Goal: Information Seeking & Learning: Learn about a topic

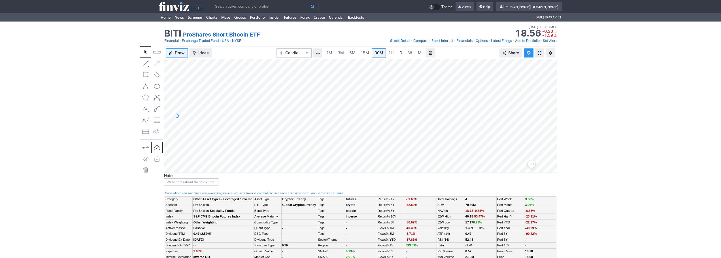
click at [396, 50] on link "D" at bounding box center [400, 52] width 9 height 9
click at [164, 16] on link "Home" at bounding box center [166, 17] width 14 height 9
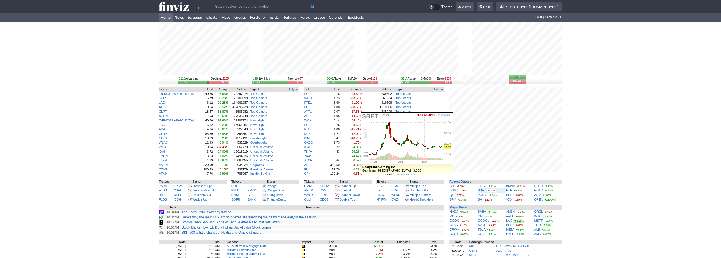
click at [482, 190] on link "SBET" at bounding box center [482, 190] width 8 height 3
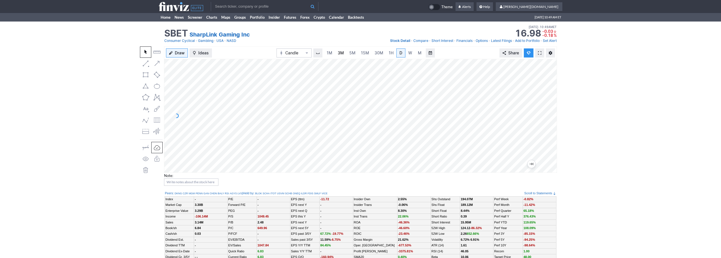
click at [344, 54] on link "3M" at bounding box center [340, 52] width 11 height 9
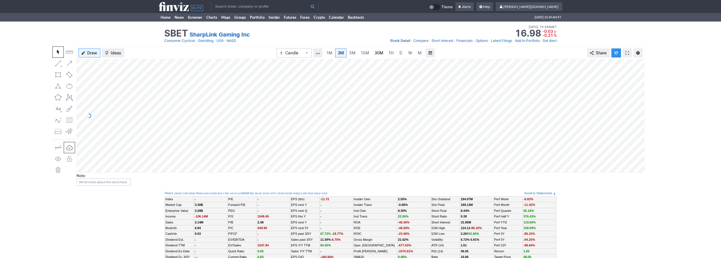
click at [377, 54] on span "30M" at bounding box center [379, 52] width 9 height 5
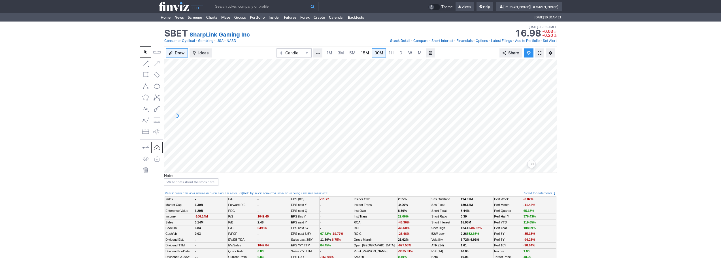
click at [364, 51] on span "15M" at bounding box center [365, 52] width 8 height 5
click at [380, 55] on span "30M" at bounding box center [379, 52] width 9 height 5
click at [363, 54] on span "15M" at bounding box center [365, 52] width 8 height 5
click at [353, 54] on span "5M" at bounding box center [352, 52] width 6 height 5
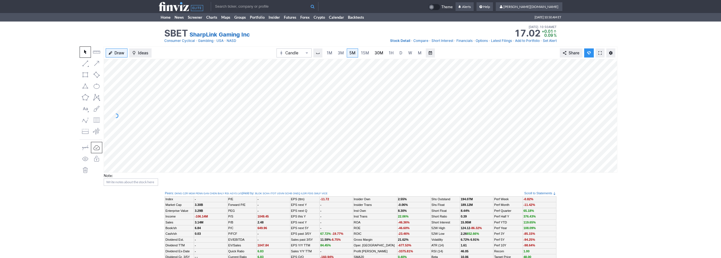
click at [378, 54] on span "30M" at bounding box center [379, 52] width 9 height 5
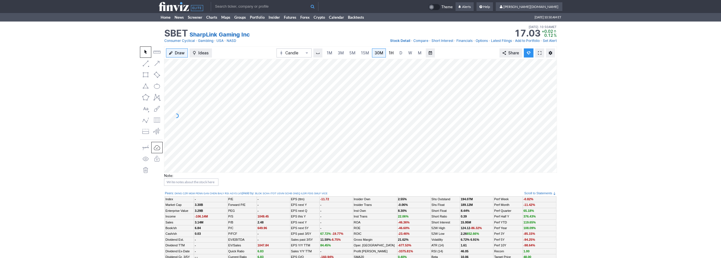
click at [394, 52] on link "1H" at bounding box center [391, 52] width 10 height 9
click at [336, 52] on link "3M" at bounding box center [340, 52] width 11 height 9
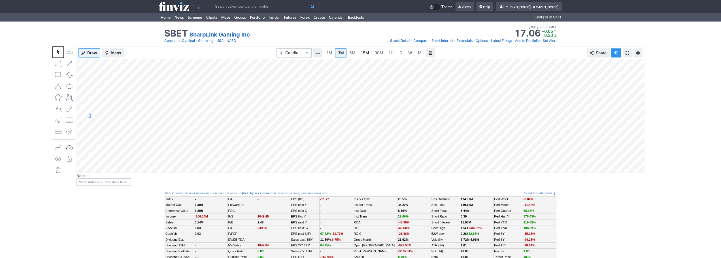
click at [364, 54] on span "15M" at bounding box center [365, 52] width 8 height 5
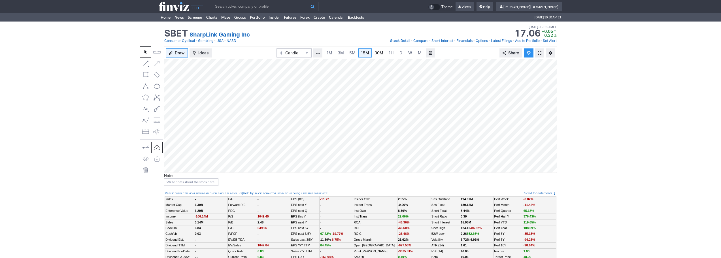
click at [383, 56] on link "30M" at bounding box center [379, 52] width 14 height 9
click at [390, 55] on span "1H" at bounding box center [391, 53] width 5 height 6
click at [400, 52] on span "D" at bounding box center [401, 52] width 3 height 5
click at [343, 56] on span "3M" at bounding box center [341, 53] width 6 height 6
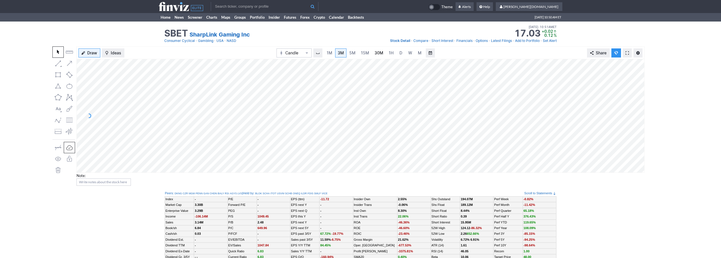
click at [375, 53] on span "30M" at bounding box center [379, 52] width 9 height 5
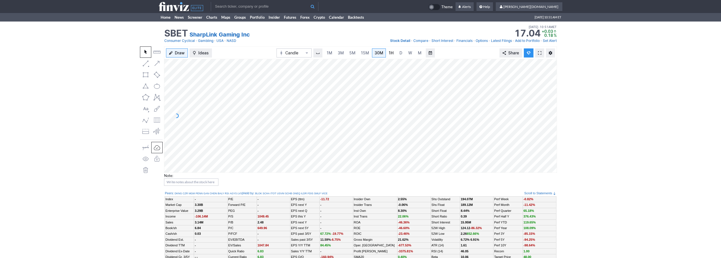
click at [389, 54] on span "1H" at bounding box center [391, 52] width 5 height 5
click at [341, 50] on span "3M" at bounding box center [341, 52] width 6 height 5
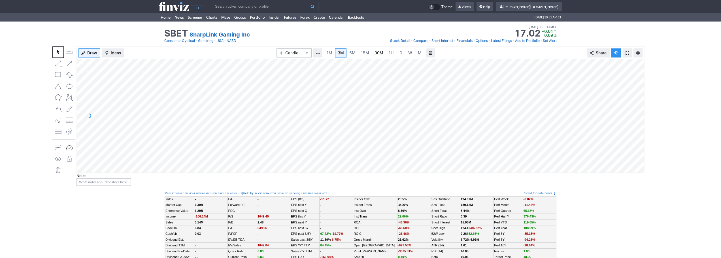
click at [379, 54] on span "30M" at bounding box center [379, 52] width 9 height 5
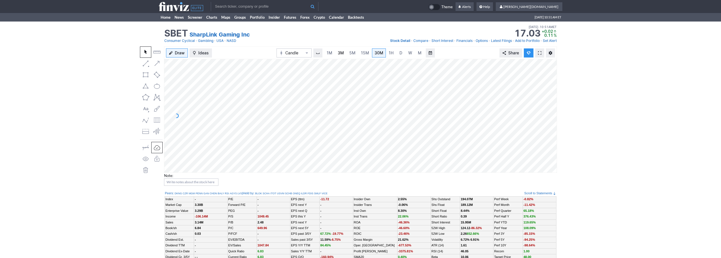
click at [343, 53] on span "3M" at bounding box center [341, 52] width 6 height 5
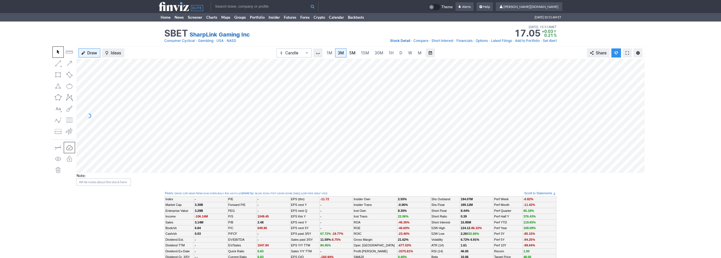
click at [354, 53] on span "5M" at bounding box center [352, 52] width 6 height 5
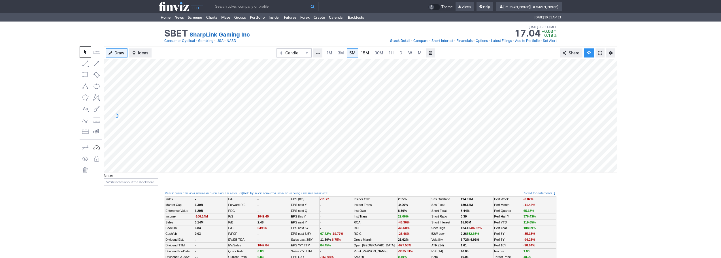
click at [360, 54] on link "15M" at bounding box center [364, 52] width 13 height 9
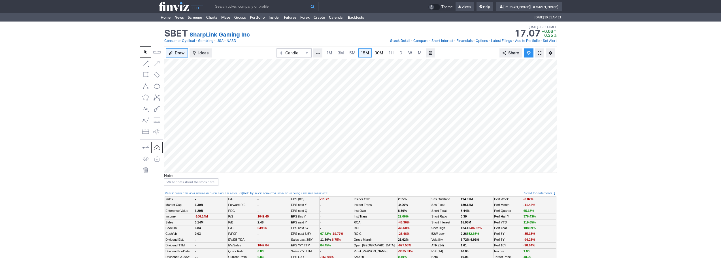
click at [382, 53] on span "30M" at bounding box center [379, 52] width 9 height 5
click at [262, 6] on input "text" at bounding box center [265, 6] width 108 height 9
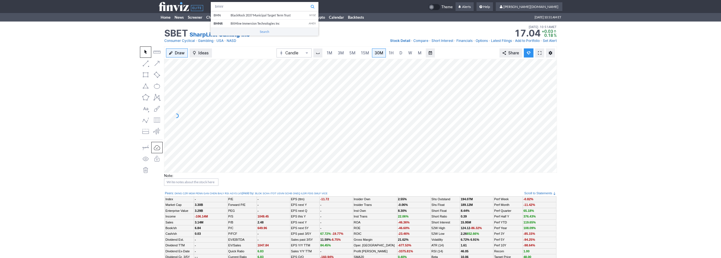
type input "bmnr"
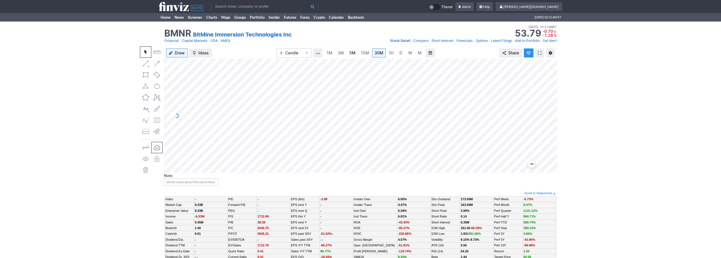
click at [349, 54] on link "5M" at bounding box center [352, 52] width 11 height 9
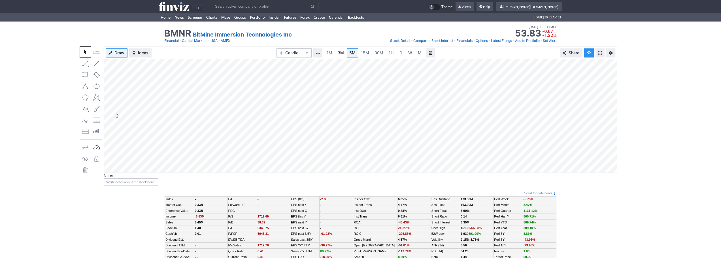
click at [337, 56] on link "3M" at bounding box center [340, 52] width 11 height 9
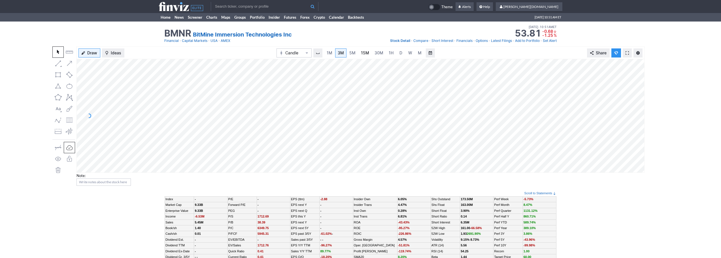
click at [367, 55] on span "15M" at bounding box center [365, 52] width 8 height 5
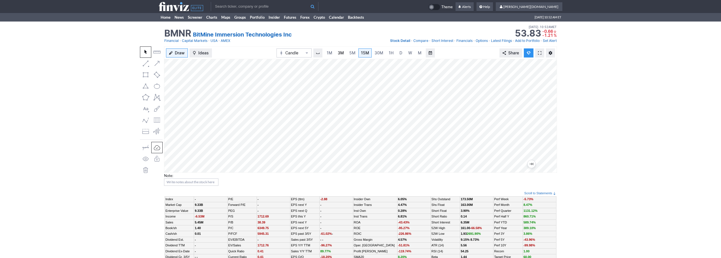
click at [344, 52] on link "3M" at bounding box center [340, 52] width 11 height 9
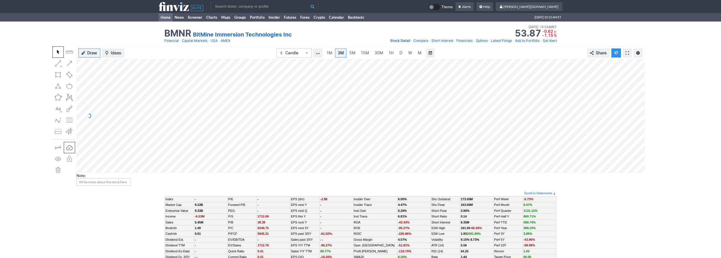
click at [163, 17] on link "Home" at bounding box center [166, 17] width 14 height 9
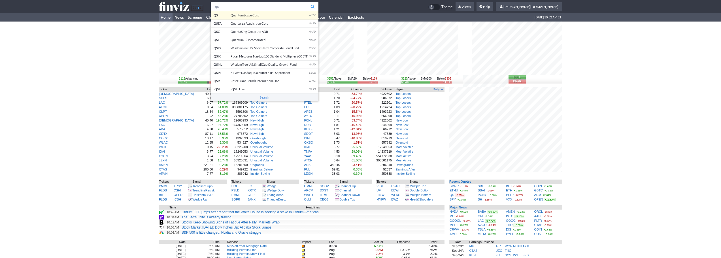
type input "qs"
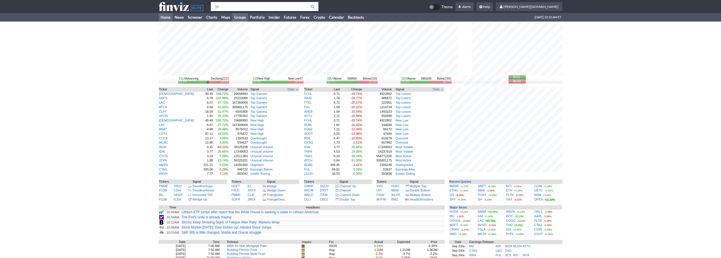
click at [241, 15] on body "qs QS QuantumScape Corp NYSE QS EA Quartzsea Acquisition Corp NASD QS G QuantaS…" at bounding box center [360, 188] width 721 height 376
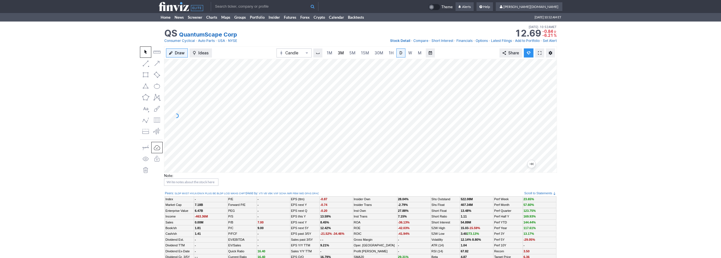
click at [343, 51] on span "3M" at bounding box center [341, 52] width 6 height 5
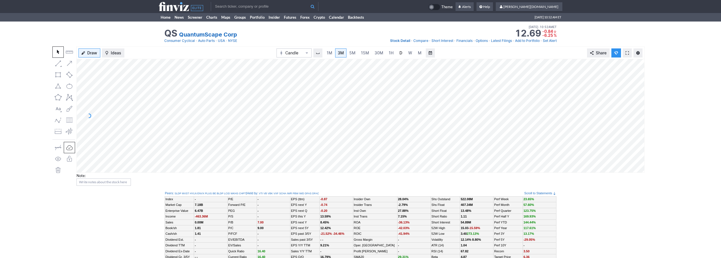
click at [400, 53] on span "D" at bounding box center [401, 52] width 3 height 5
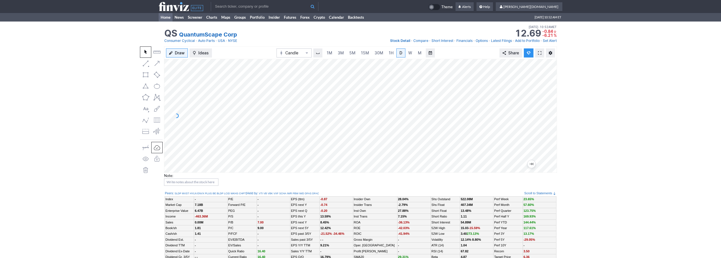
click at [167, 16] on link "Home" at bounding box center [166, 17] width 14 height 9
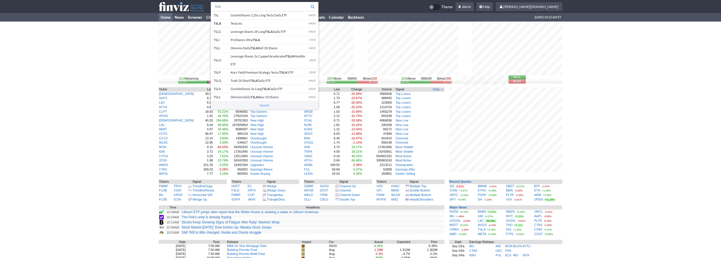
type input "tsla"
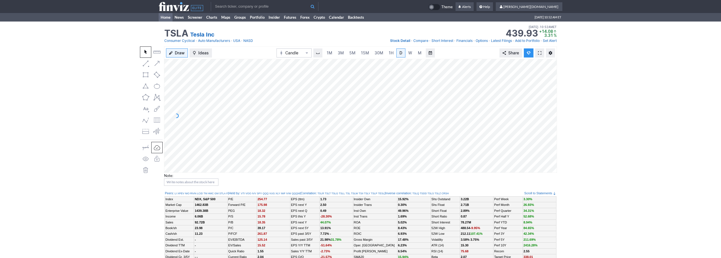
click at [170, 20] on link "Home" at bounding box center [166, 17] width 14 height 9
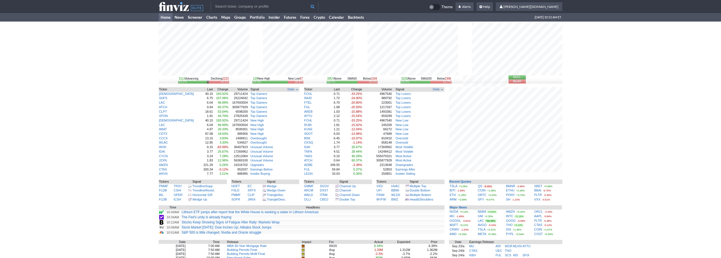
drag, startPoint x: 605, startPoint y: 188, endPoint x: 602, endPoint y: 187, distance: 3.9
click at [605, 188] on div "3113 Advancing Declining 2223 56.2% 40.1% 129 New High New Low 57 69.4% 30.6% 3…" at bounding box center [360, 186] width 721 height 328
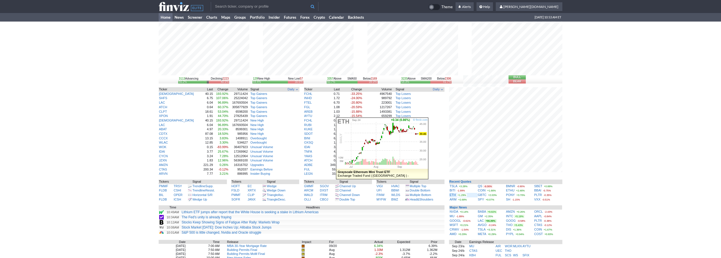
click at [458, 196] on span "+1.29%" at bounding box center [462, 195] width 10 height 3
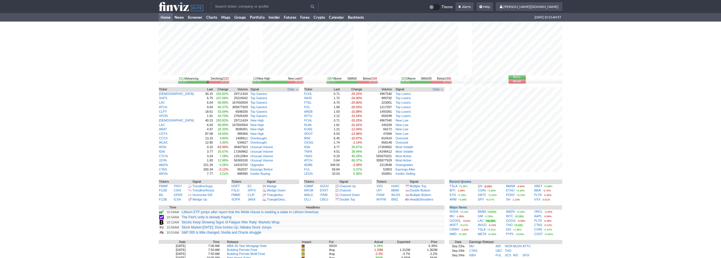
click at [109, 71] on div "3113 Advancing Declining 2223 56.2% 40.1% 129 New High New Low 57 69.4% 30.6% 3…" at bounding box center [360, 186] width 721 height 328
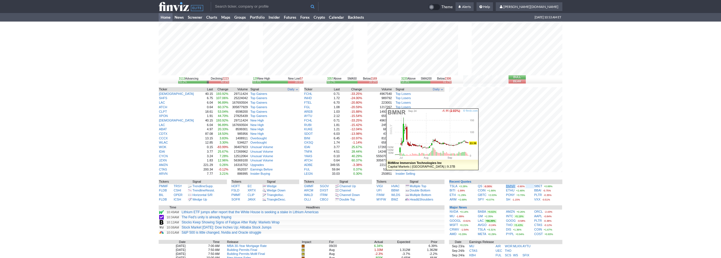
click at [508, 186] on link "BMNR" at bounding box center [510, 185] width 9 height 3
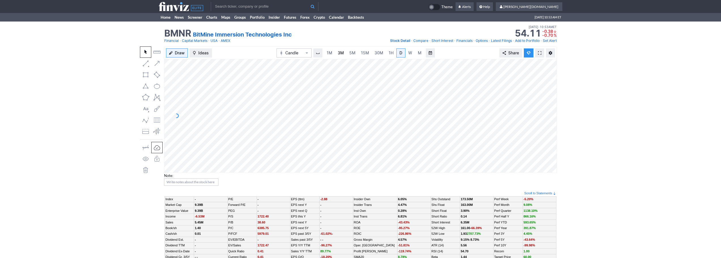
click at [340, 55] on span "3M" at bounding box center [341, 52] width 6 height 5
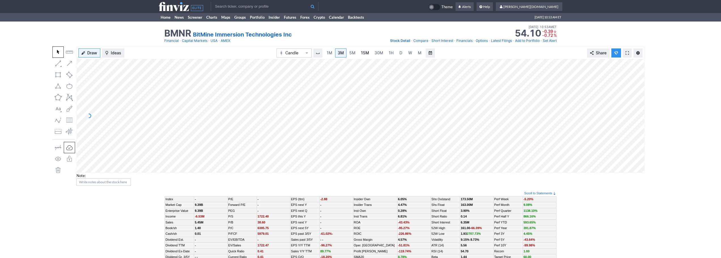
click at [367, 54] on span "15M" at bounding box center [365, 52] width 8 height 5
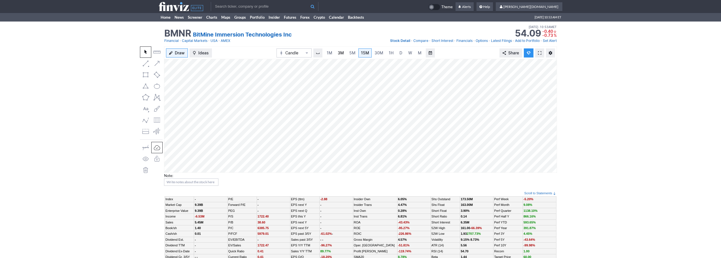
click at [336, 51] on link "3M" at bounding box center [340, 52] width 11 height 9
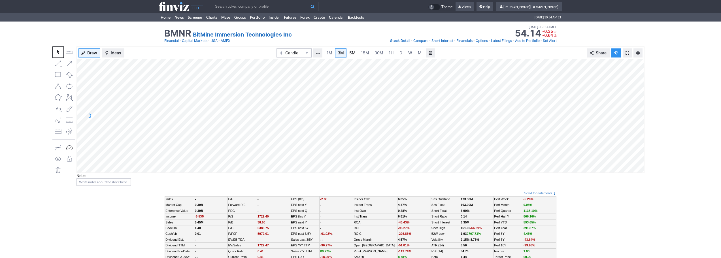
click at [357, 52] on link "5M" at bounding box center [352, 52] width 11 height 9
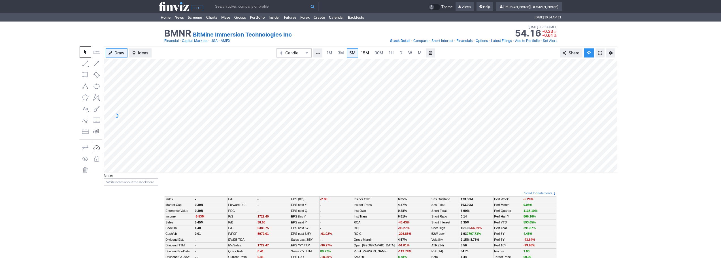
click at [364, 52] on span "15M" at bounding box center [365, 52] width 8 height 5
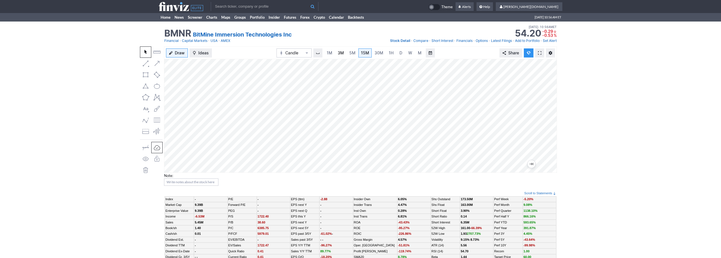
click at [340, 54] on span "3M" at bounding box center [341, 52] width 6 height 5
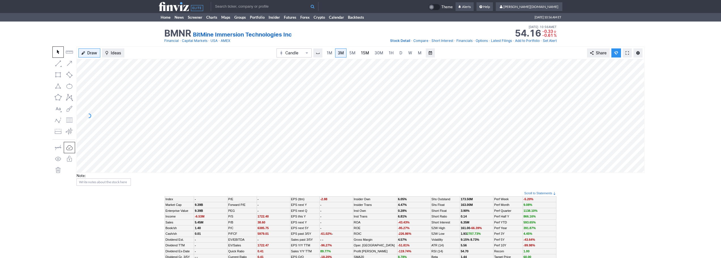
click at [363, 55] on span "15M" at bounding box center [365, 52] width 8 height 5
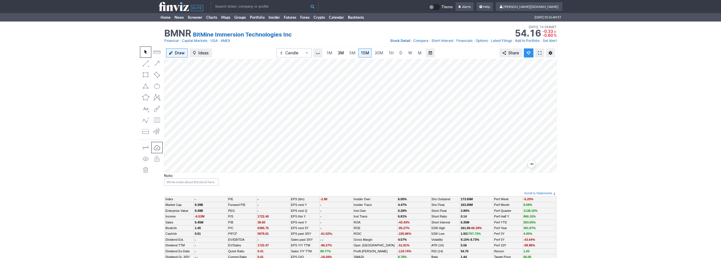
click at [343, 52] on span "3M" at bounding box center [341, 52] width 6 height 5
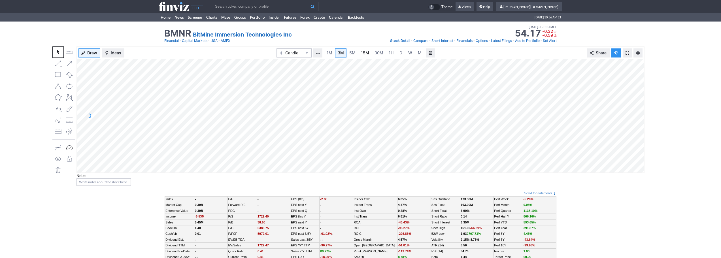
click at [364, 53] on span "15M" at bounding box center [365, 52] width 8 height 5
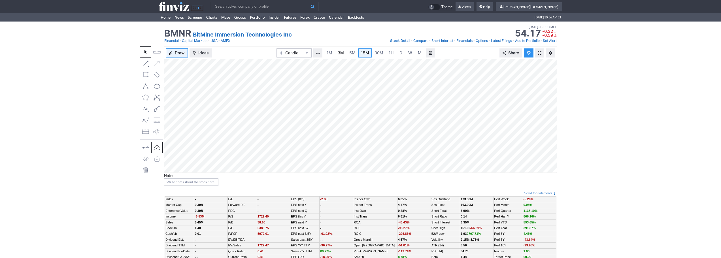
click at [338, 54] on span "3M" at bounding box center [341, 52] width 6 height 5
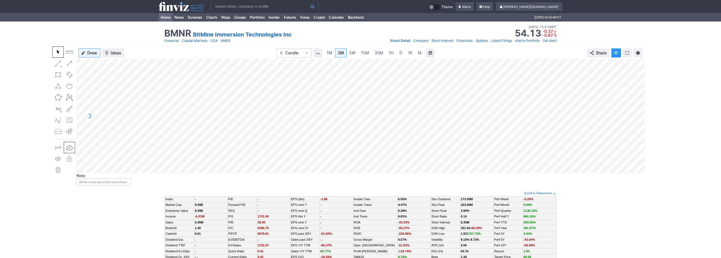
click at [160, 18] on link "Home" at bounding box center [166, 17] width 14 height 9
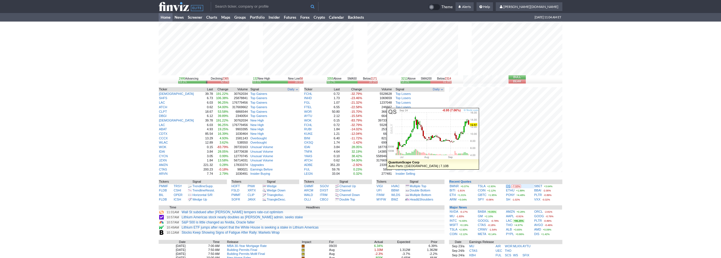
click at [508, 186] on link "QS" at bounding box center [508, 185] width 5 height 3
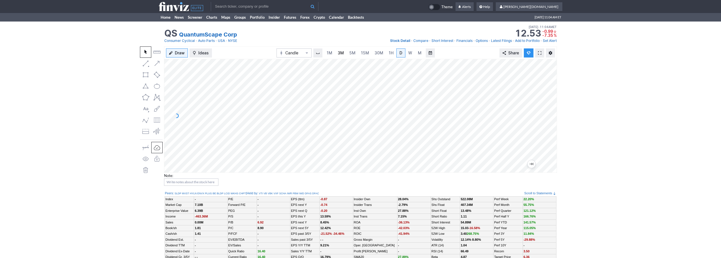
click at [343, 50] on span "3M" at bounding box center [341, 53] width 6 height 6
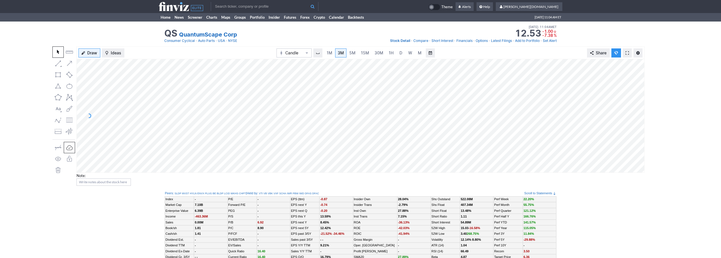
click at [268, 6] on input "text" at bounding box center [265, 6] width 108 height 9
click at [164, 16] on link "Home" at bounding box center [166, 17] width 14 height 9
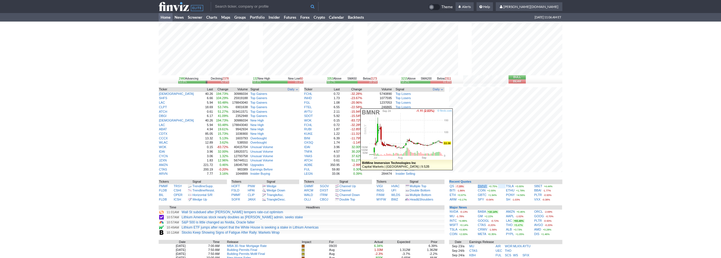
click at [482, 186] on link "BMNR" at bounding box center [482, 185] width 9 height 3
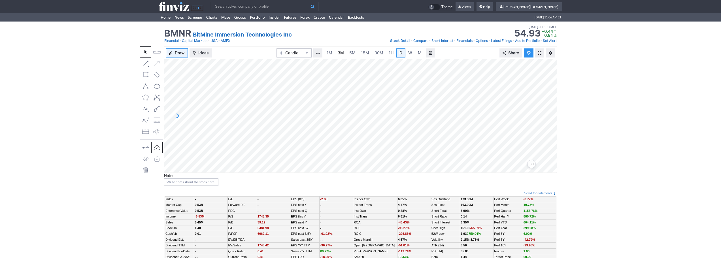
click at [339, 51] on span "3M" at bounding box center [341, 52] width 6 height 5
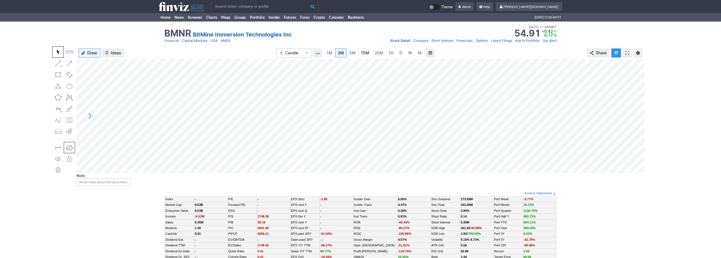
click at [370, 50] on link "15M" at bounding box center [364, 52] width 13 height 9
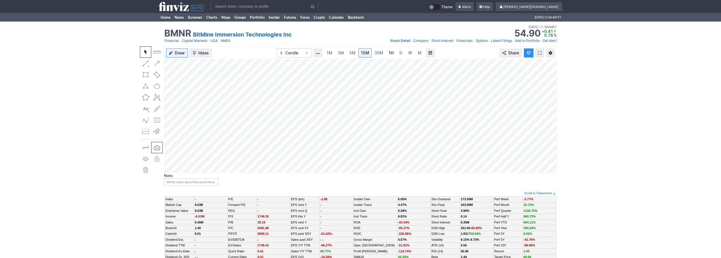
click at [395, 55] on link "1H" at bounding box center [391, 52] width 10 height 9
click at [337, 52] on link "3M" at bounding box center [340, 52] width 11 height 9
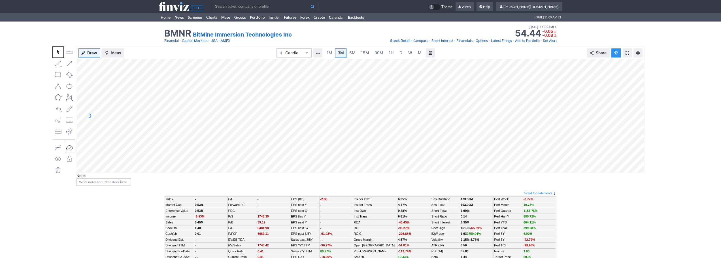
click at [266, 9] on input "text" at bounding box center [265, 6] width 108 height 9
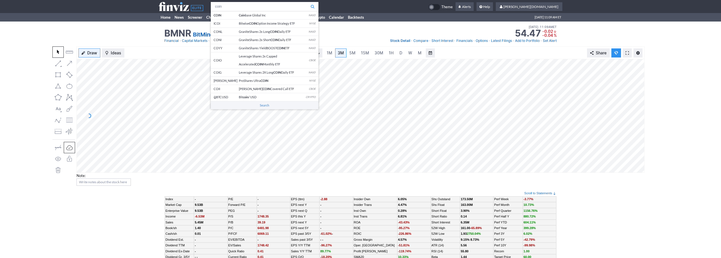
type input "coin"
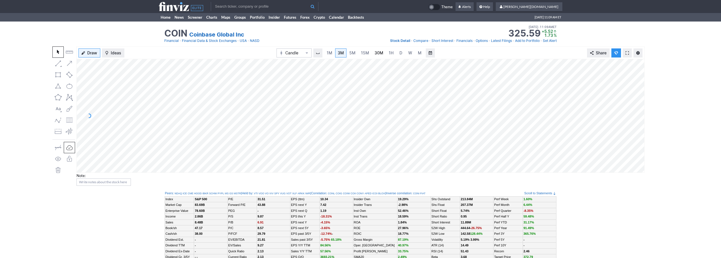
click at [381, 52] on span "30M" at bounding box center [379, 52] width 9 height 5
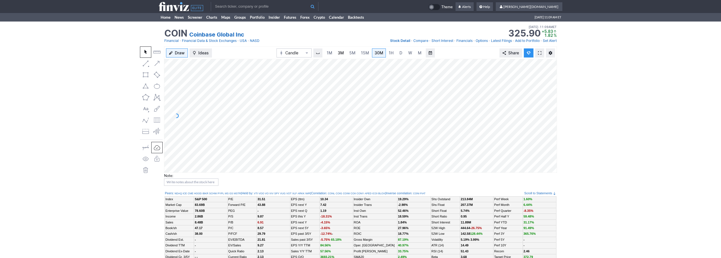
click at [342, 54] on span "3M" at bounding box center [341, 52] width 6 height 5
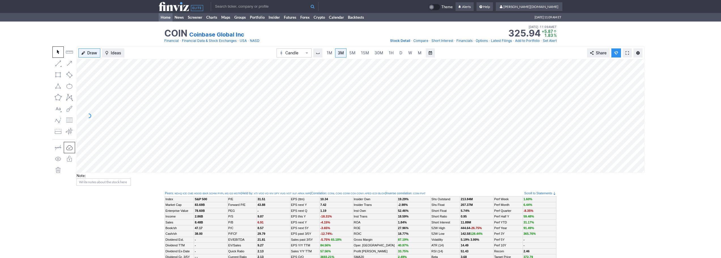
click at [160, 17] on link "Home" at bounding box center [166, 17] width 14 height 9
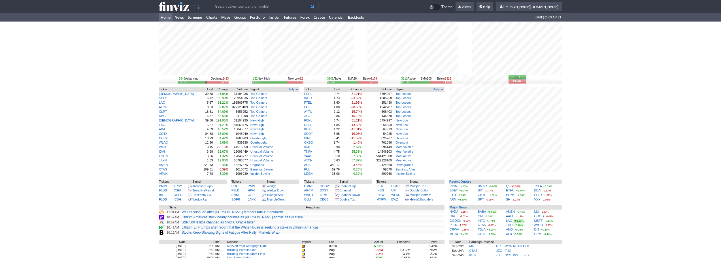
click at [218, 4] on input "text" at bounding box center [265, 6] width 108 height 9
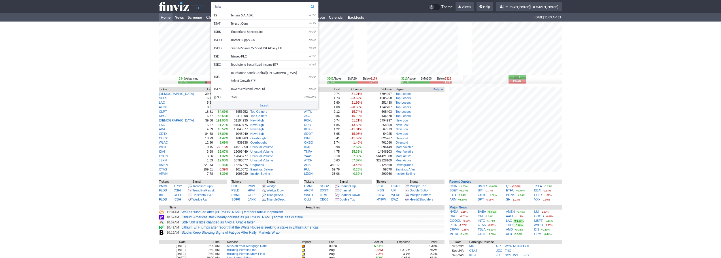
type input "tsla"
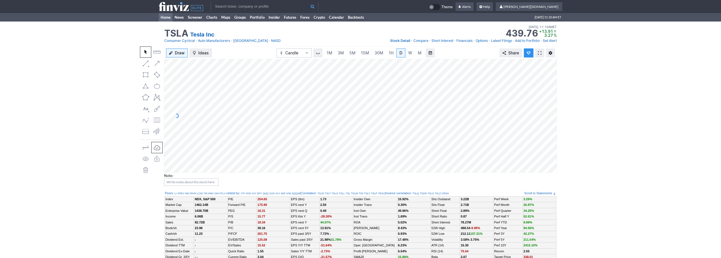
click at [165, 19] on link "Home" at bounding box center [166, 17] width 14 height 9
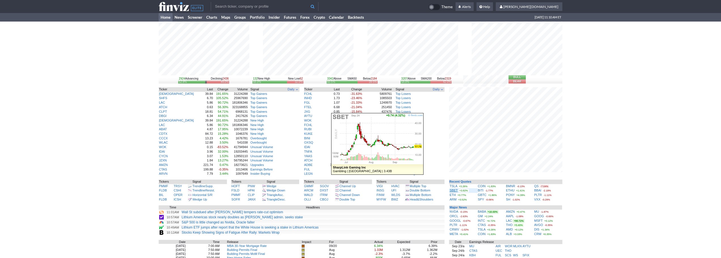
click at [453, 191] on link "SBET" at bounding box center [454, 190] width 8 height 3
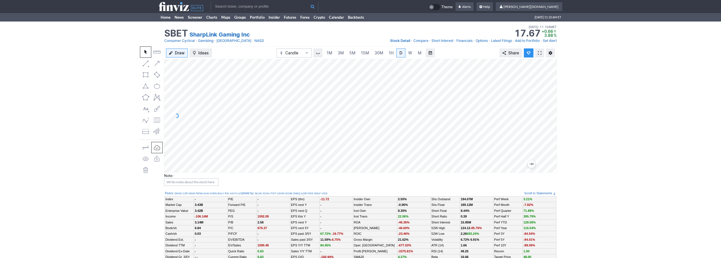
click at [164, 91] on div "Draw Ideas Candle 1M 3M 5M 15M 30M 1H D W M Share Note:" at bounding box center [360, 118] width 721 height 144
click at [340, 53] on span "3M" at bounding box center [341, 52] width 6 height 5
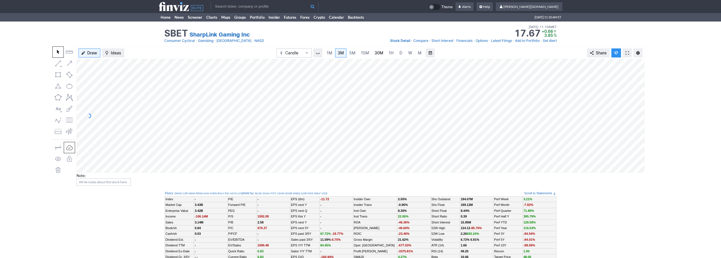
click at [375, 56] on link "30M" at bounding box center [379, 52] width 14 height 9
